Goal: Information Seeking & Learning: Learn about a topic

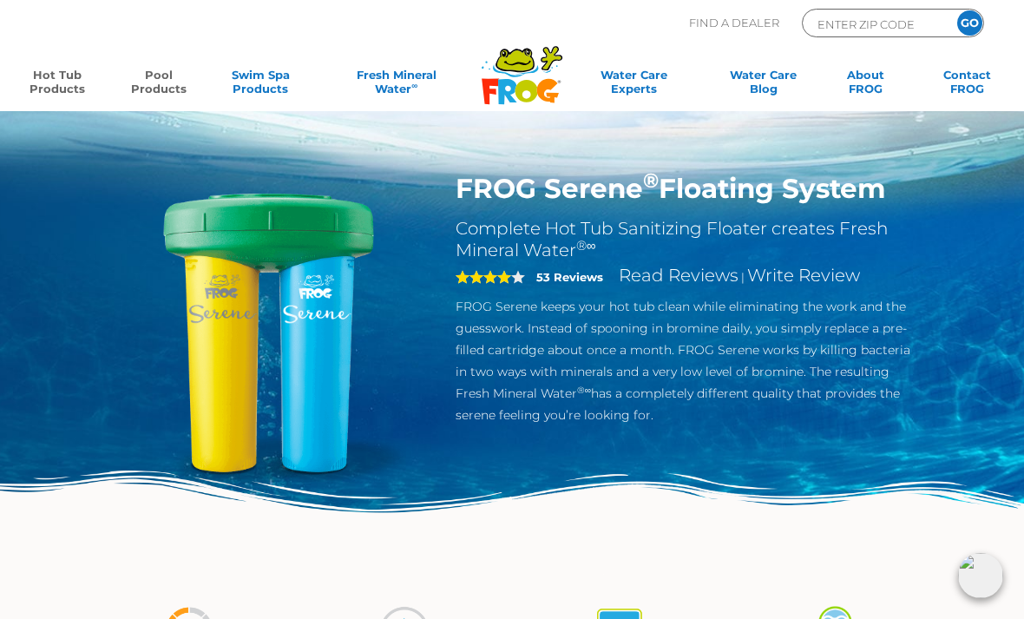
click at [170, 81] on link "Pool Products" at bounding box center [158, 85] width 79 height 35
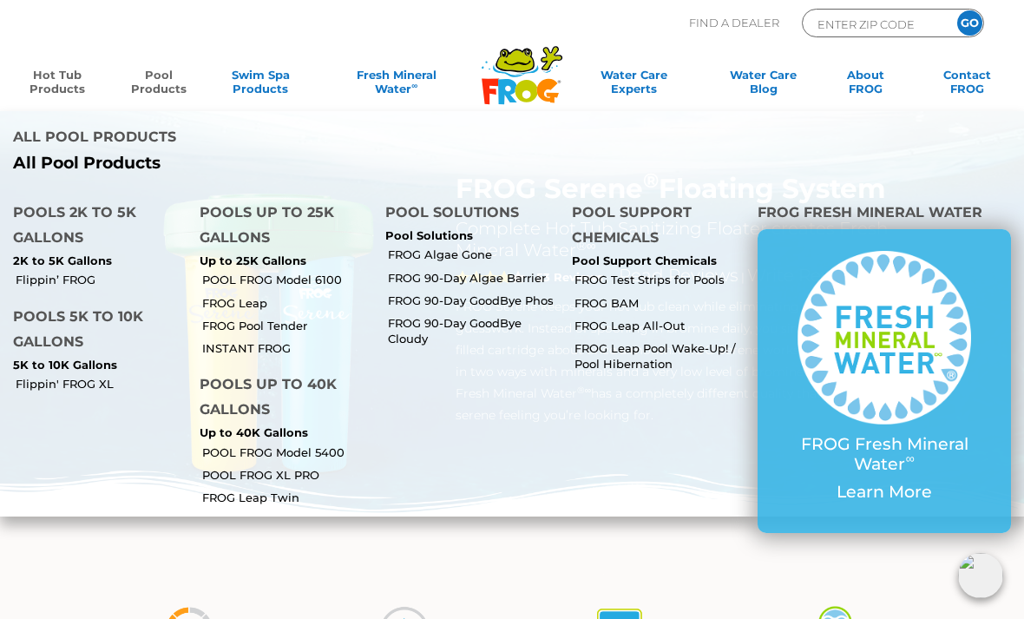
click at [49, 90] on link "Hot Tub Products" at bounding box center [56, 85] width 79 height 35
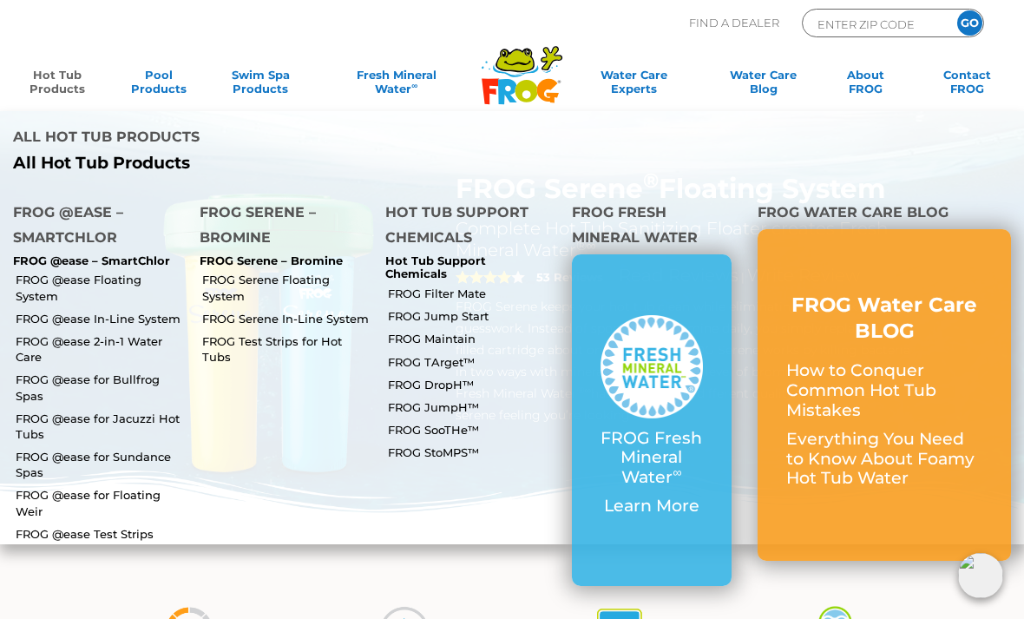
click at [447, 377] on link "FROG DropH™" at bounding box center [473, 385] width 171 height 16
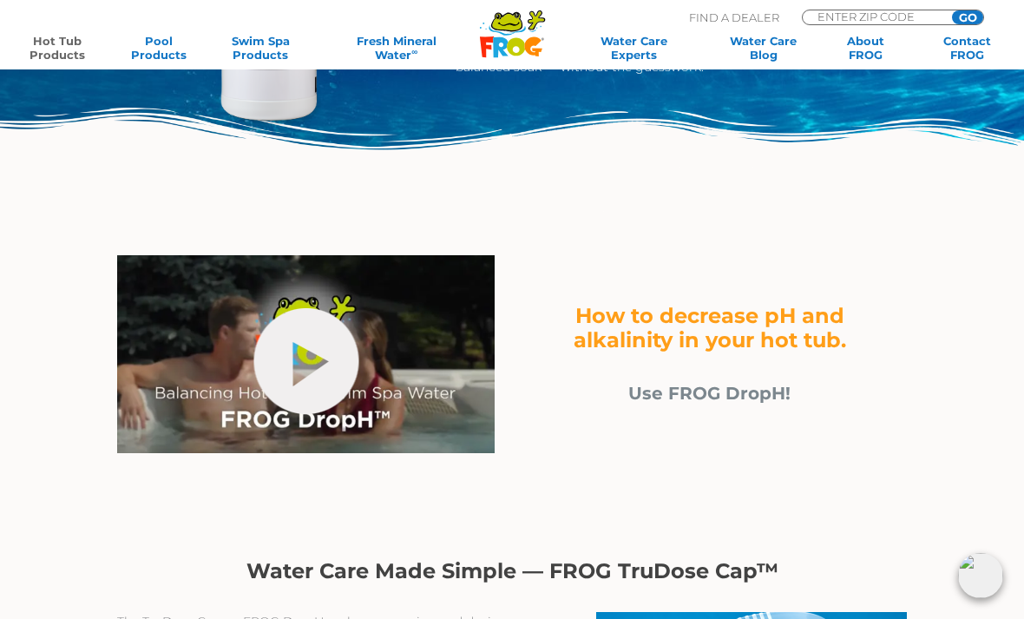
scroll to position [403, 0]
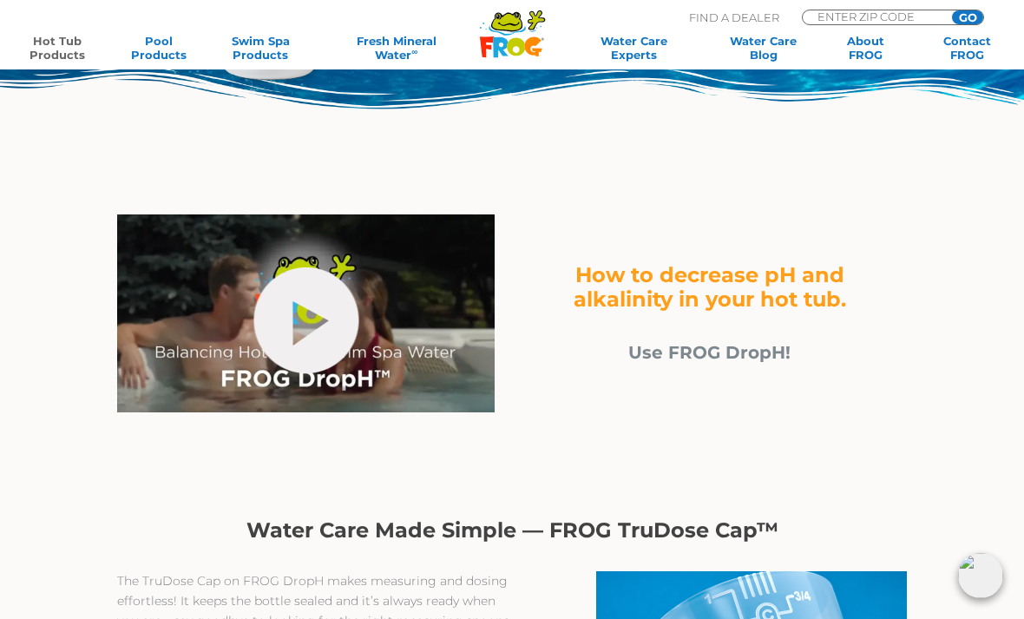
click at [63, 45] on link "Hot Tub Products" at bounding box center [56, 48] width 79 height 28
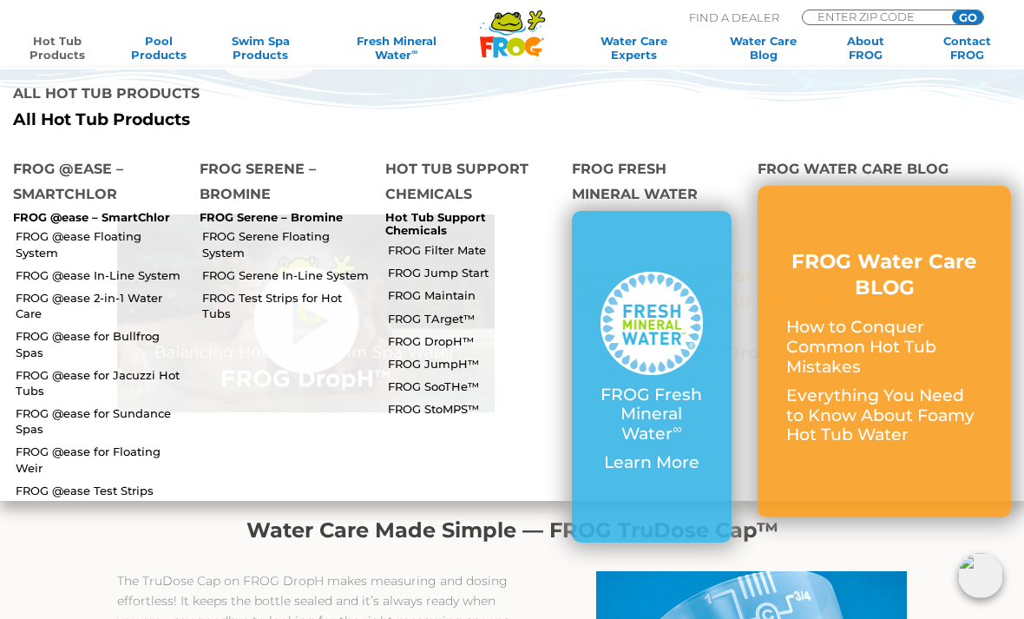
click at [416, 210] on link "Hot Tub Support Chemicals" at bounding box center [435, 224] width 101 height 28
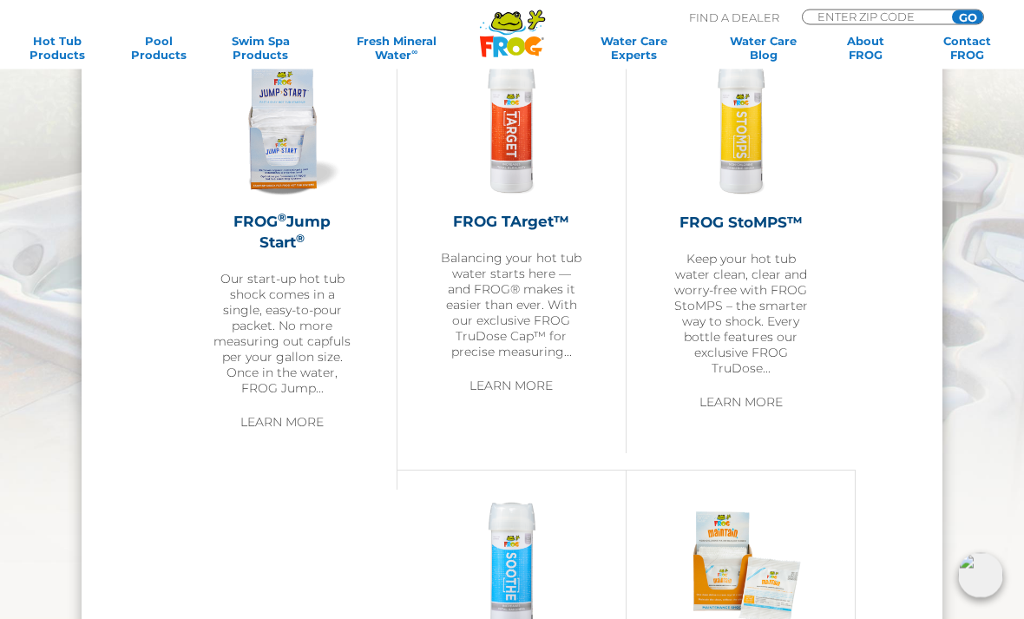
scroll to position [1945, 0]
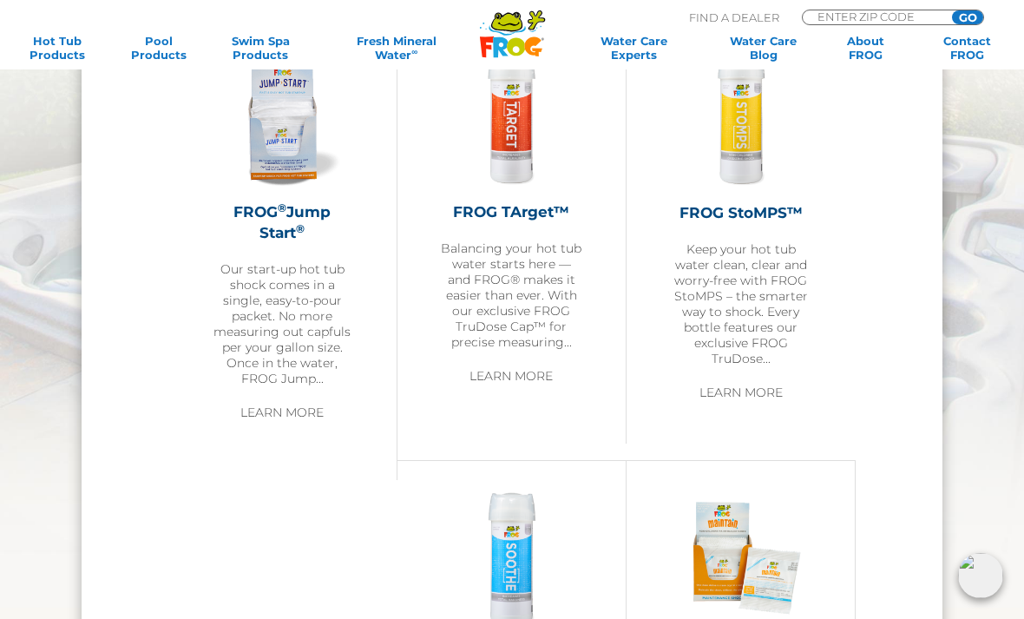
click at [760, 223] on h2 "FROG StoMPS™" at bounding box center [741, 212] width 142 height 21
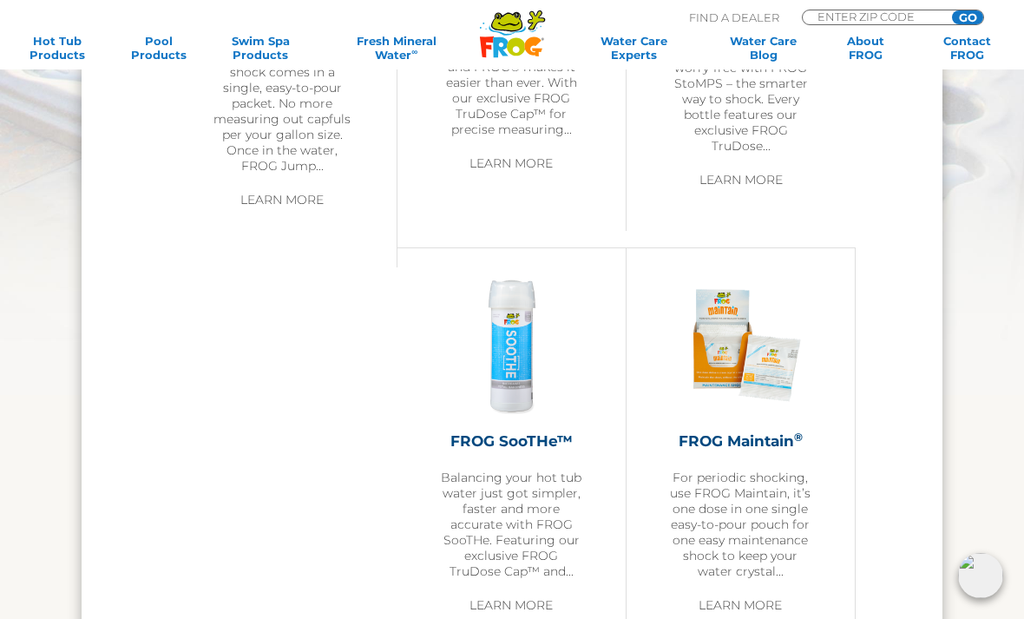
scroll to position [2157, 0]
click at [780, 446] on h2 "FROG Maintain ®" at bounding box center [740, 441] width 141 height 21
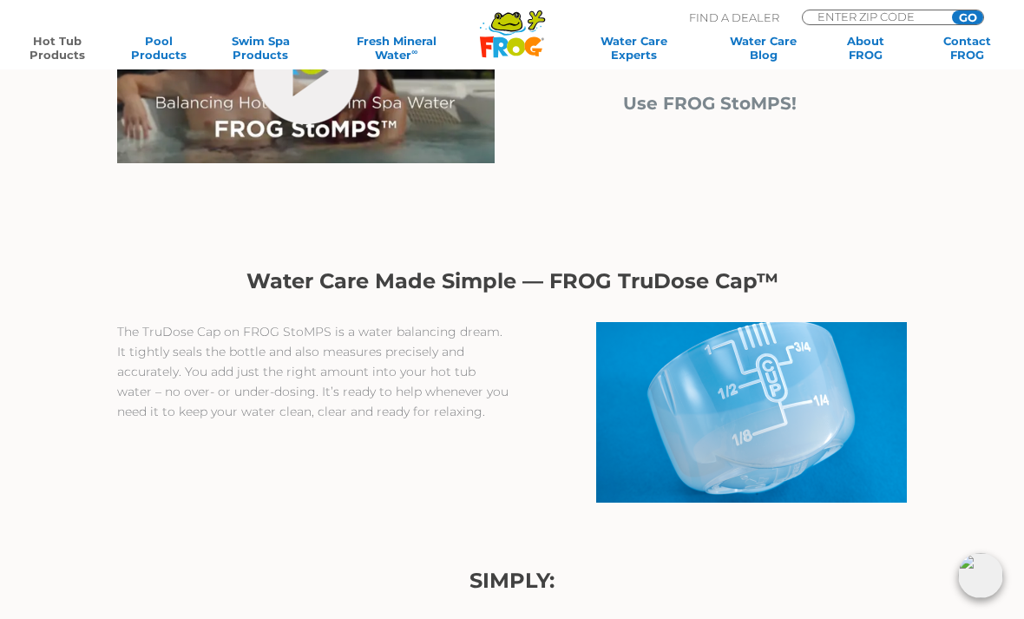
scroll to position [638, 0]
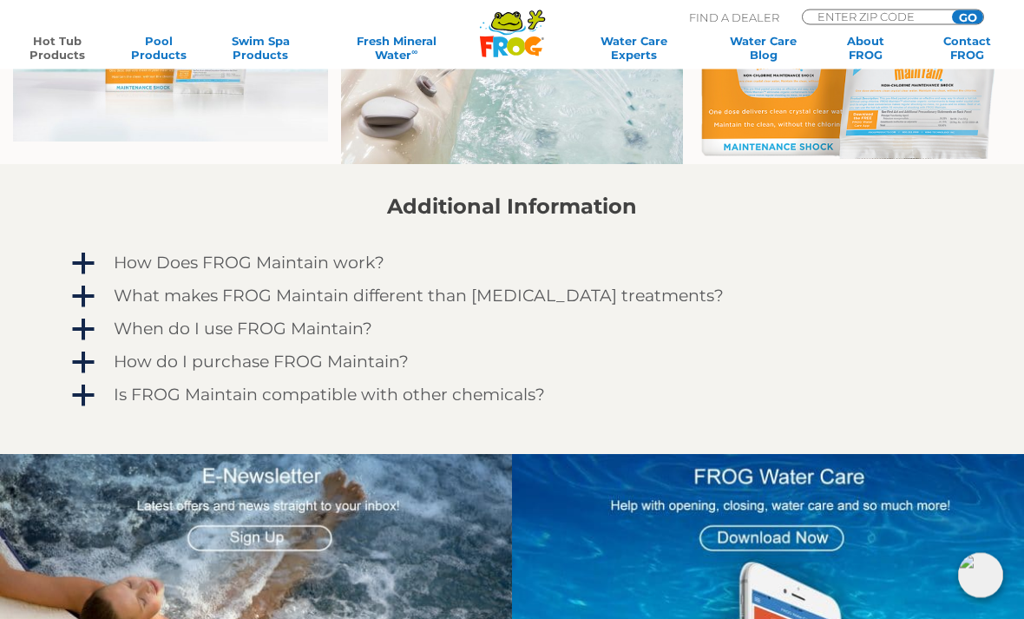
scroll to position [1133, 0]
click at [639, 318] on div "When do I use FROG Maintain?" at bounding box center [486, 329] width 754 height 28
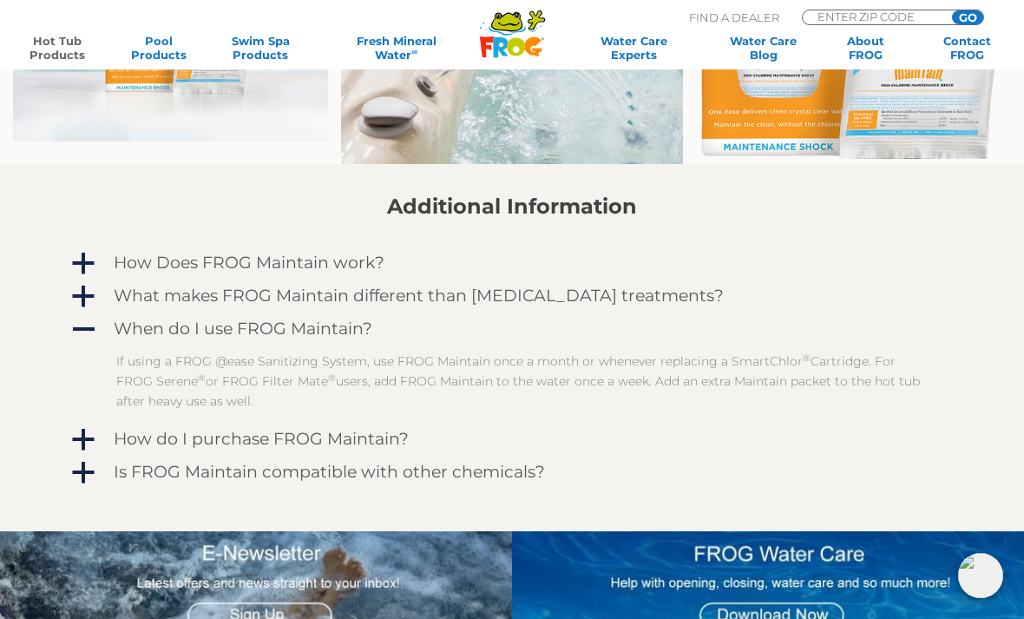
click at [666, 303] on h4 "What makes FROG Maintain different than other shock treatments?" at bounding box center [419, 295] width 610 height 19
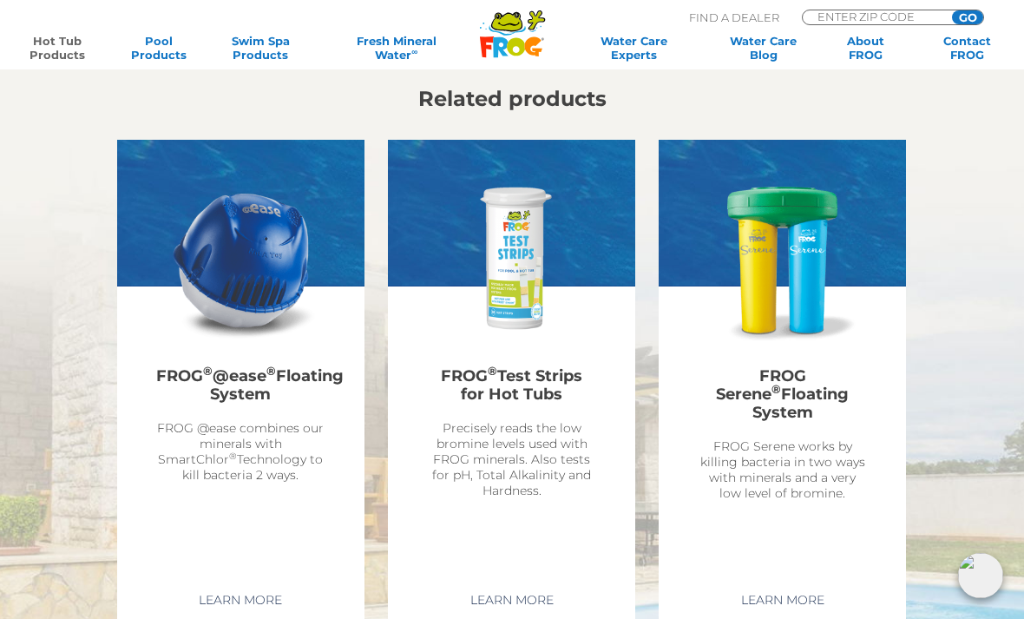
scroll to position [4053, 0]
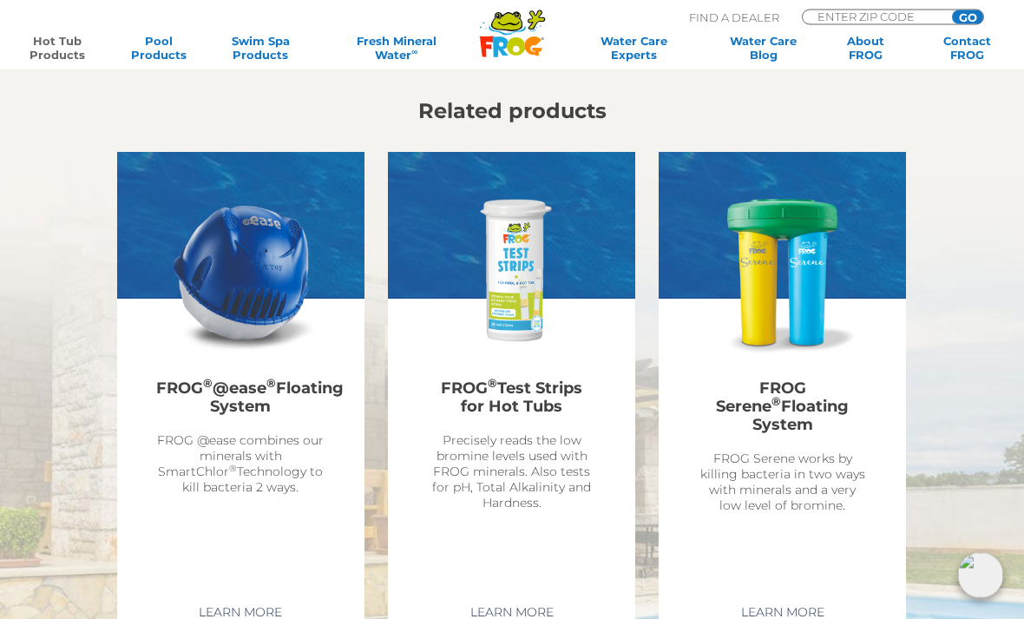
click at [62, 36] on link "Hot Tub Products" at bounding box center [56, 48] width 79 height 28
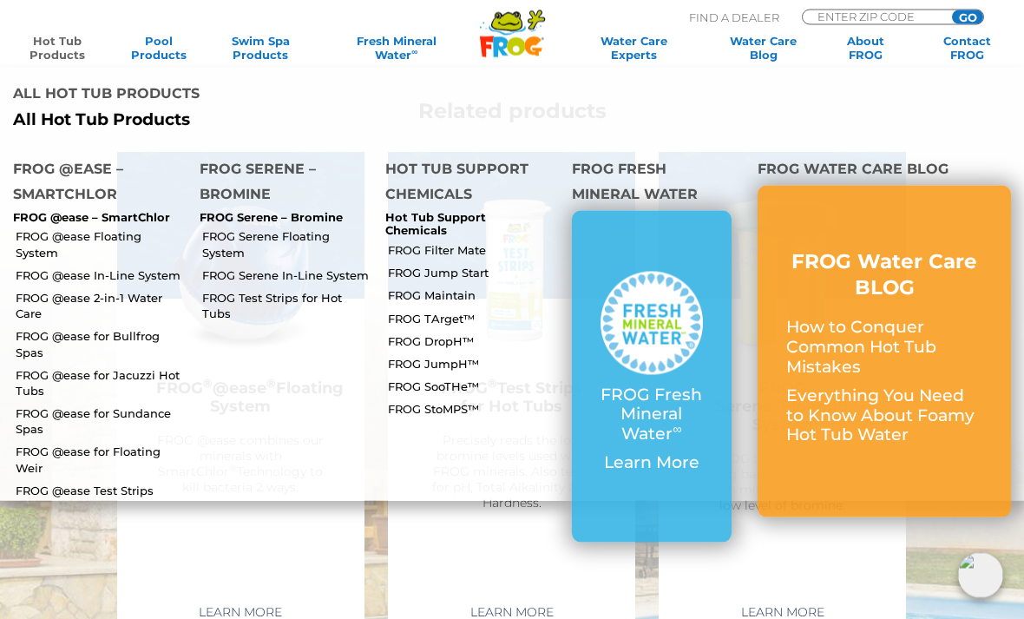
scroll to position [4054, 0]
click at [469, 378] on link "FROG SooTHe™" at bounding box center [473, 386] width 171 height 16
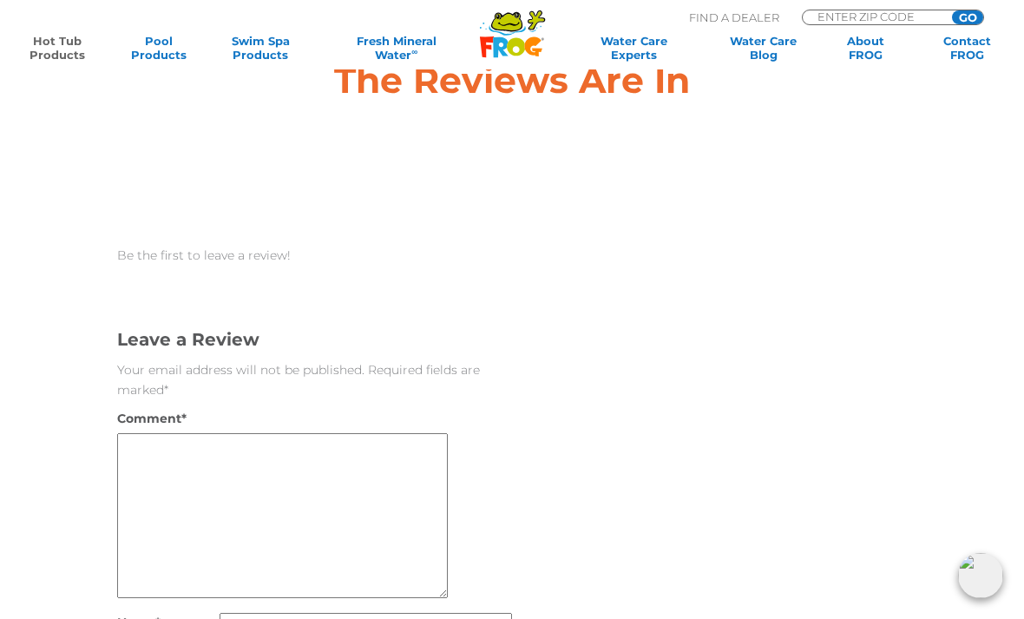
scroll to position [4547, 0]
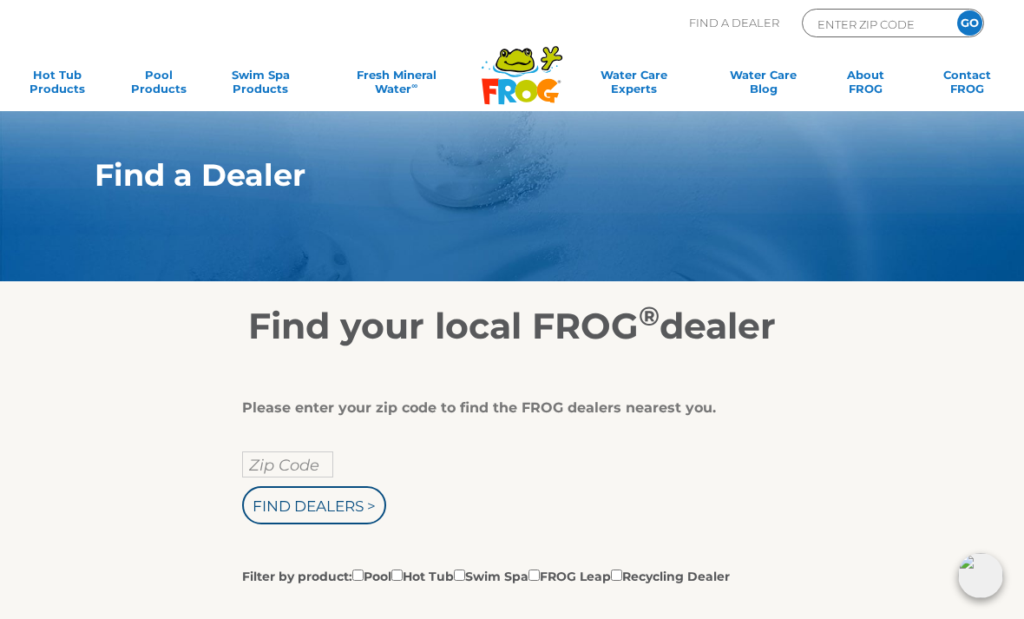
click at [274, 463] on input "Zip Code" at bounding box center [287, 464] width 91 height 26
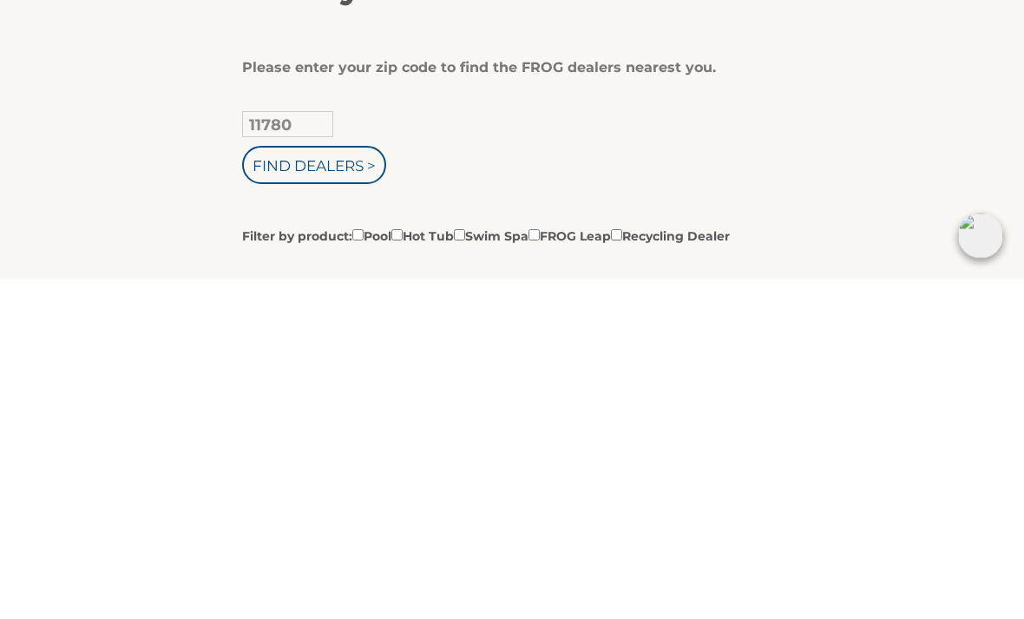
type input "11780"
click at [315, 486] on input "Find Dealers >" at bounding box center [314, 505] width 144 height 38
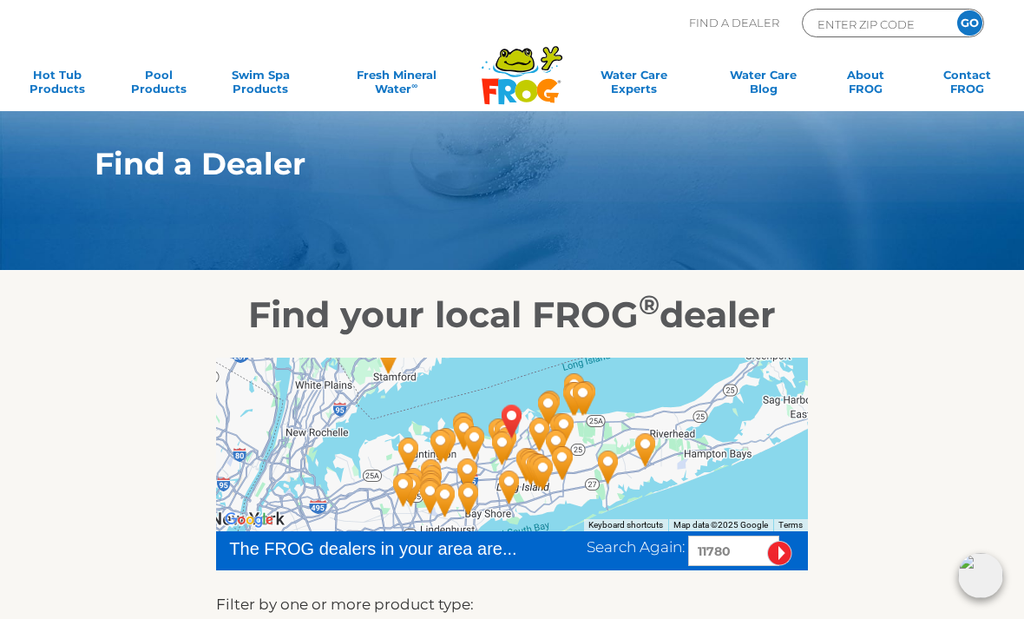
scroll to position [10, 0]
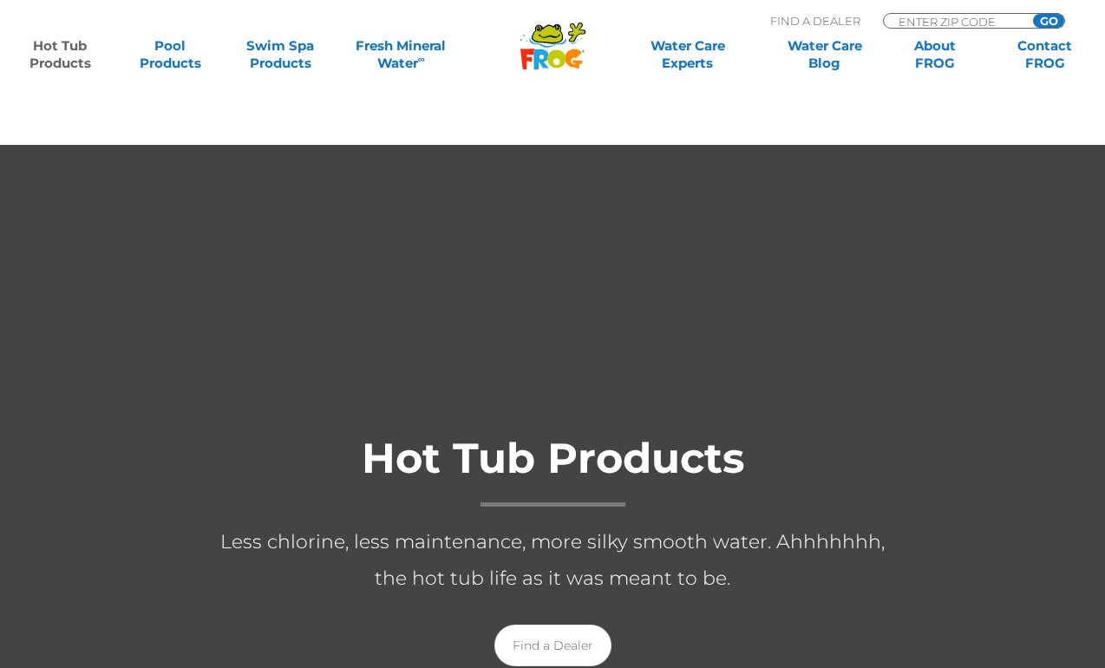
scroll to position [1384, 0]
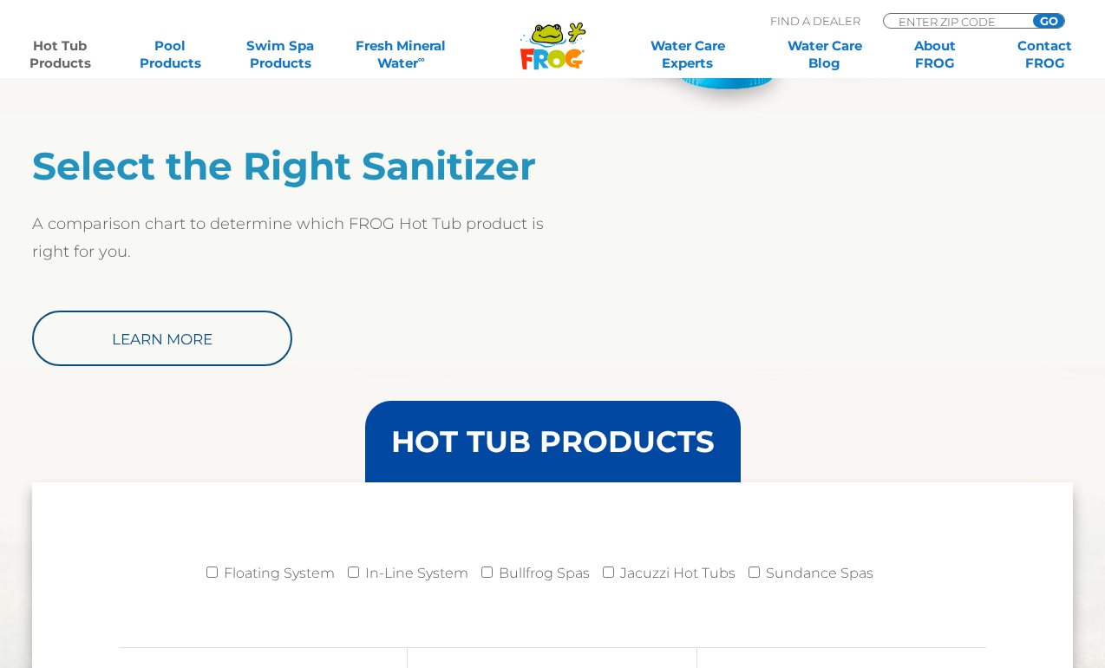
click at [78, 51] on link "Hot Tub Products" at bounding box center [60, 54] width 86 height 35
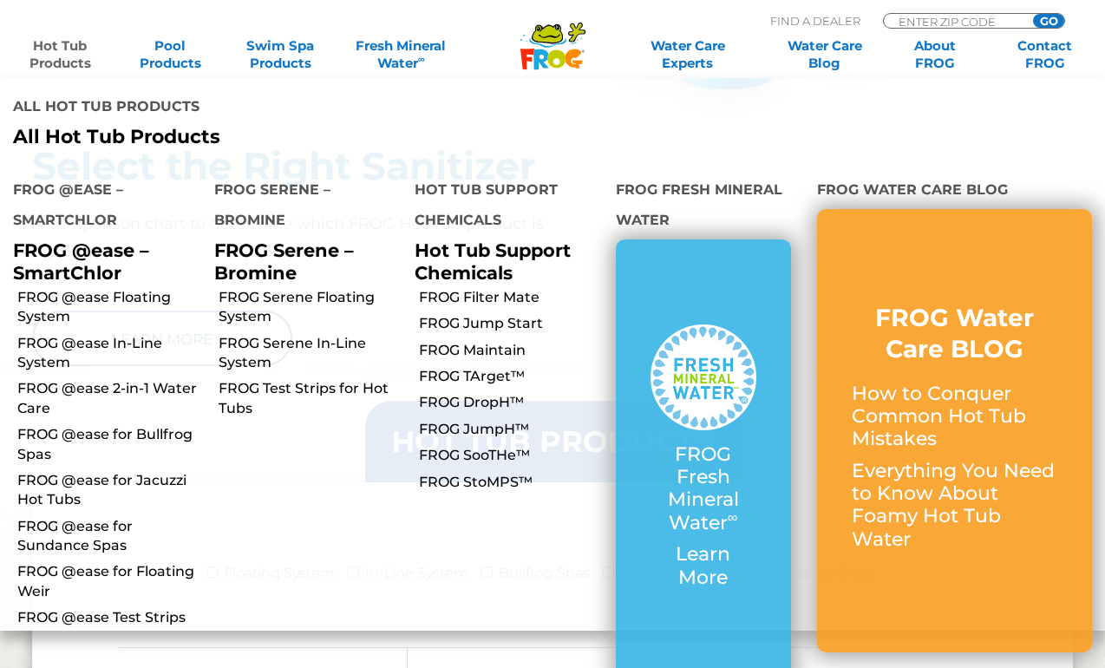
click at [515, 446] on link "FROG SooTHe™" at bounding box center [511, 455] width 184 height 19
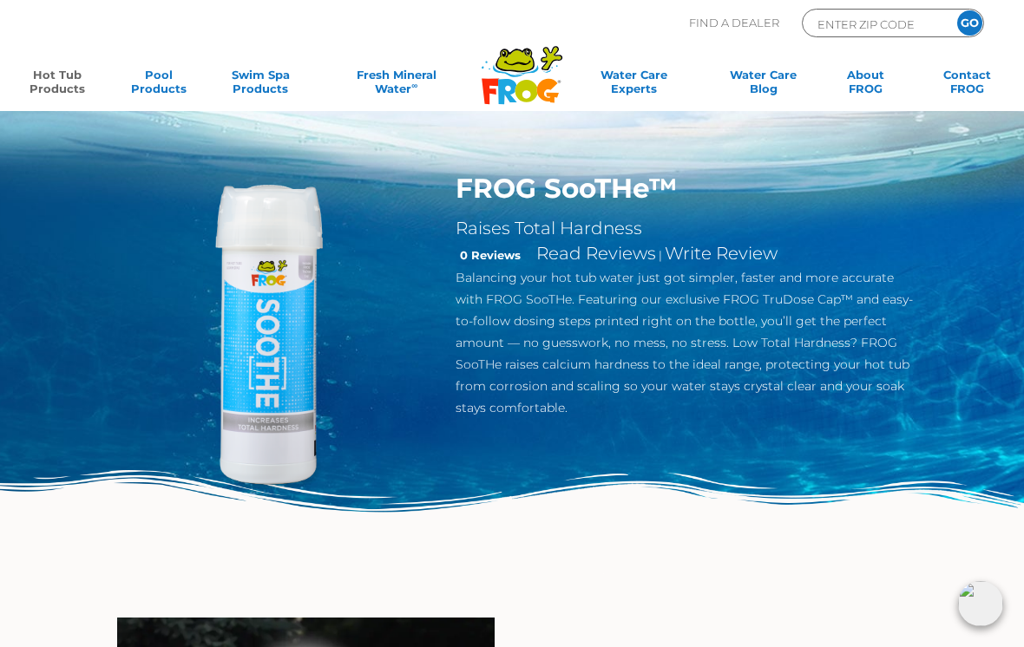
click at [67, 89] on link "Hot Tub Products" at bounding box center [56, 85] width 79 height 35
click at [60, 90] on link "Hot Tub Products" at bounding box center [56, 85] width 79 height 35
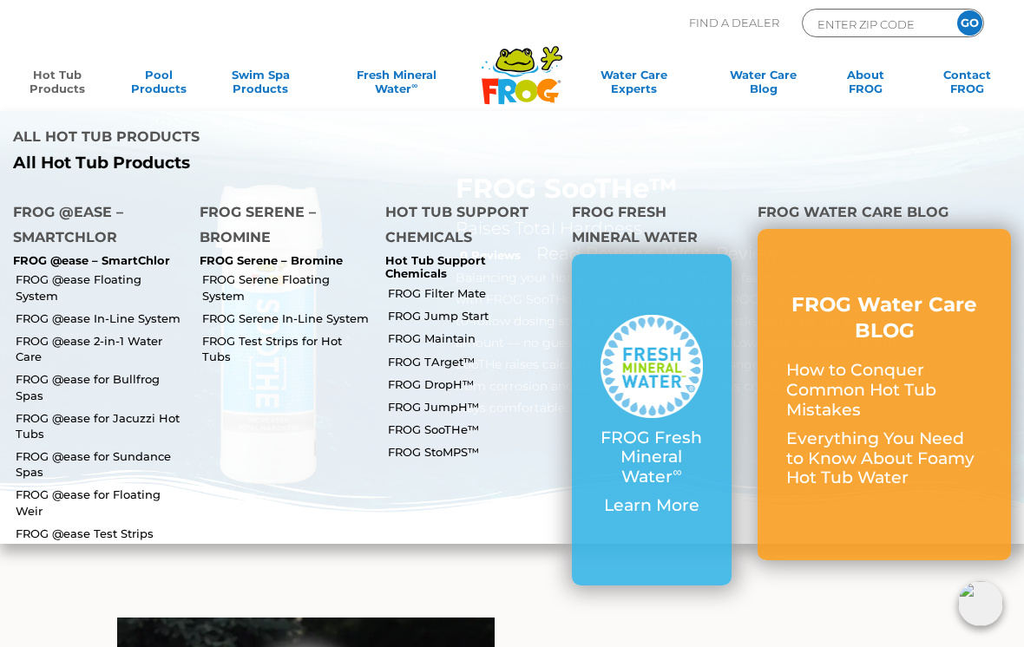
click at [444, 399] on link "FROG JumpH™" at bounding box center [473, 407] width 171 height 16
